Goal: Navigation & Orientation: Find specific page/section

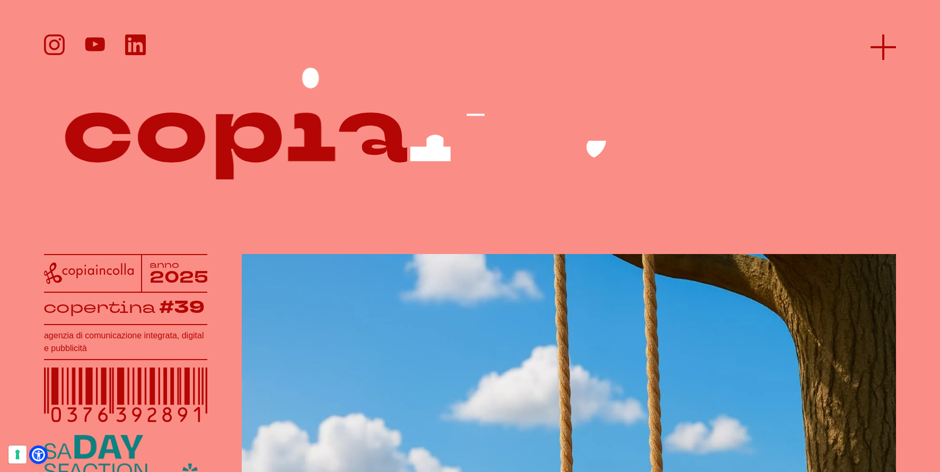
click at [885, 47] on line at bounding box center [882, 47] width 25 height 0
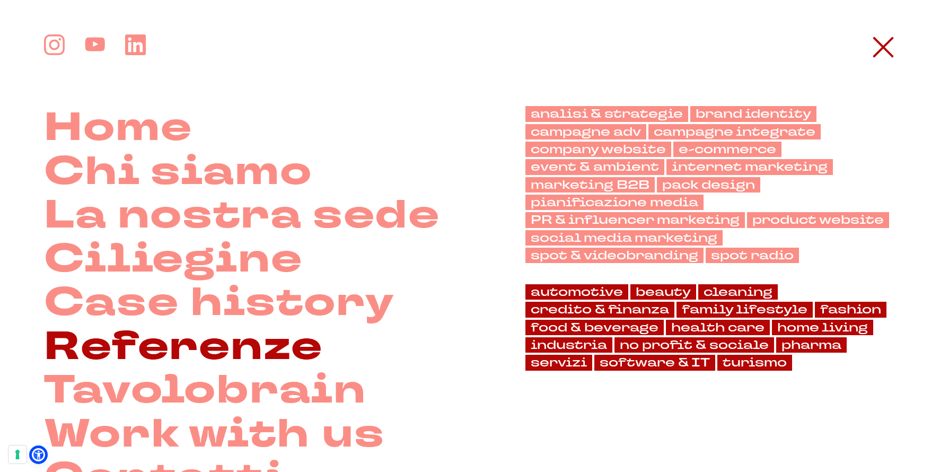
click at [263, 348] on link "Referenze" at bounding box center [183, 347] width 279 height 44
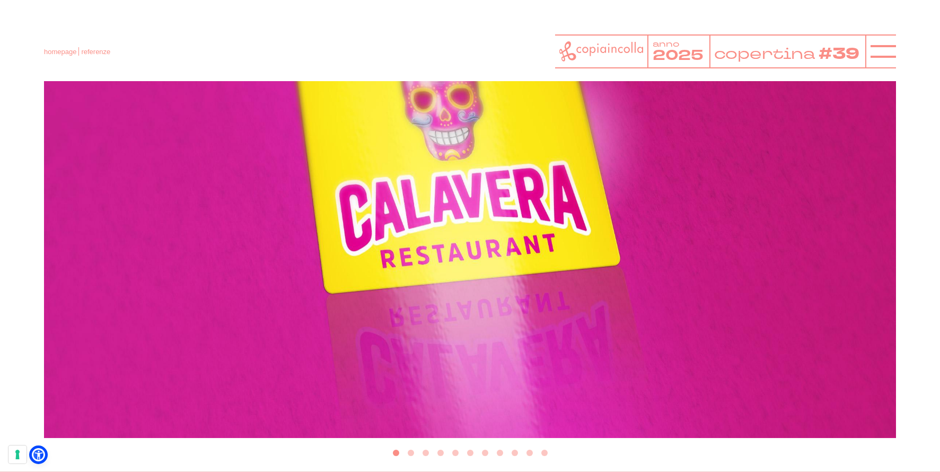
scroll to position [383, 0]
click at [411, 453] on button "Go to slide 2" at bounding box center [411, 452] width 6 height 6
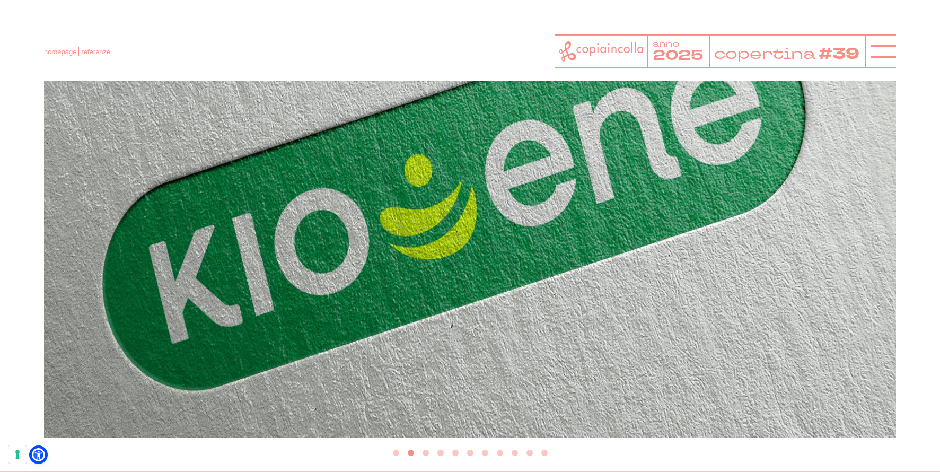
click at [425, 453] on button "Go to slide 3" at bounding box center [425, 452] width 6 height 6
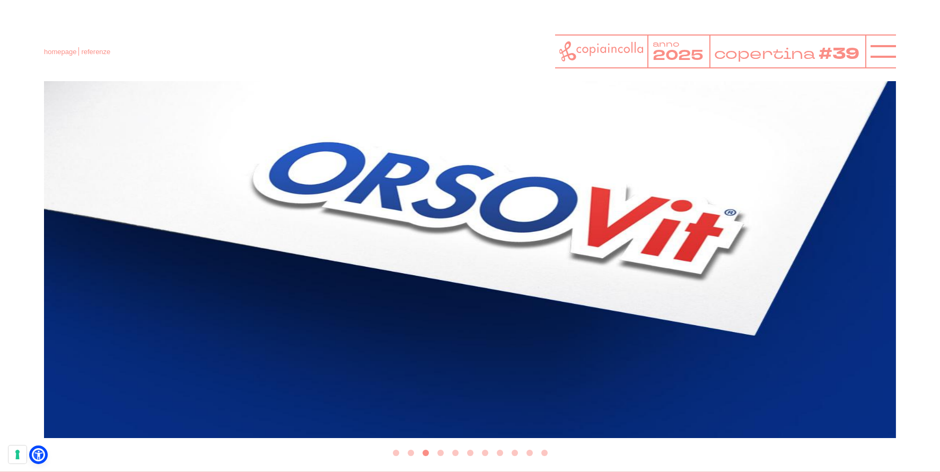
drag, startPoint x: 440, startPoint y: 452, endPoint x: 455, endPoint y: 453, distance: 14.8
click at [440, 452] on button "Go to slide 4" at bounding box center [440, 452] width 6 height 6
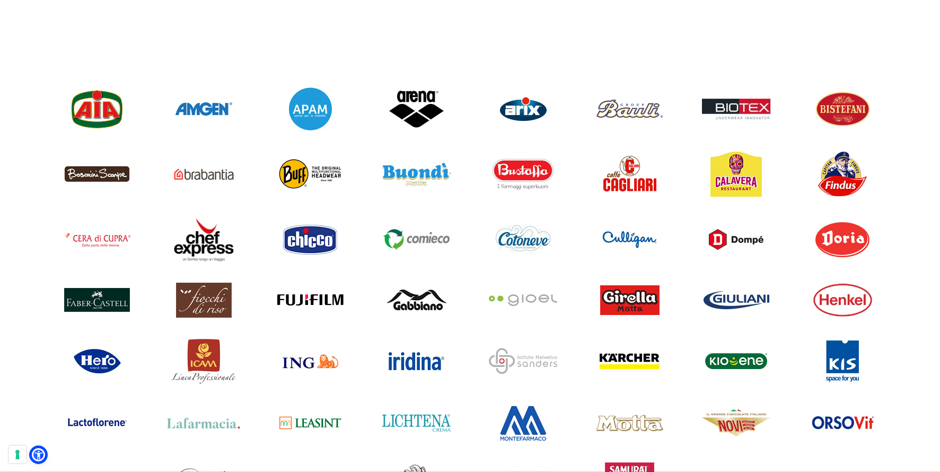
scroll to position [843, 0]
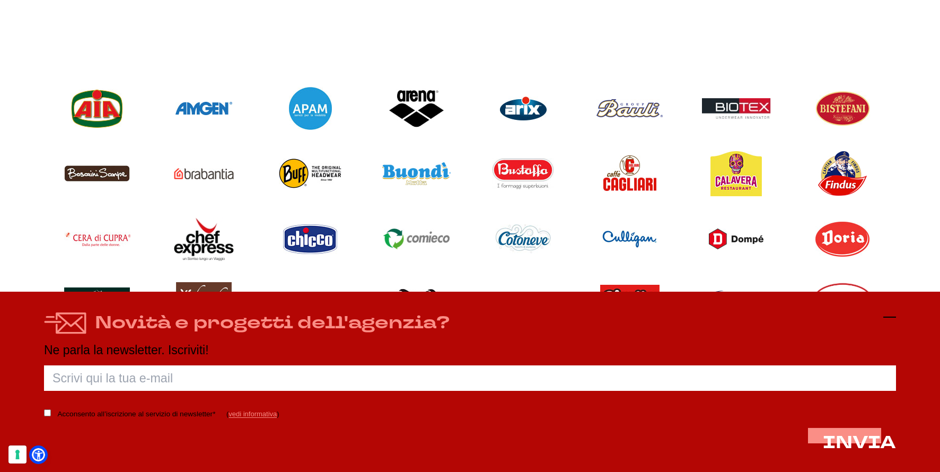
click at [888, 318] on icon at bounding box center [889, 317] width 13 height 13
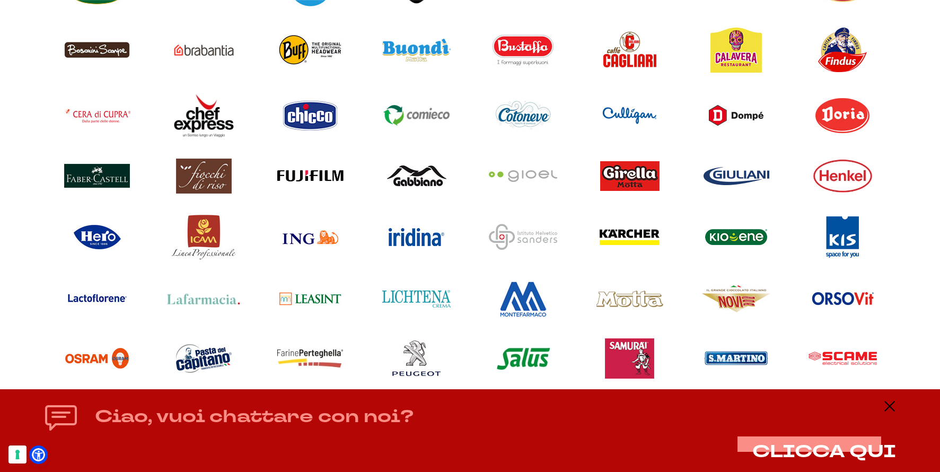
scroll to position [967, 0]
